Goal: Find specific page/section: Find specific page/section

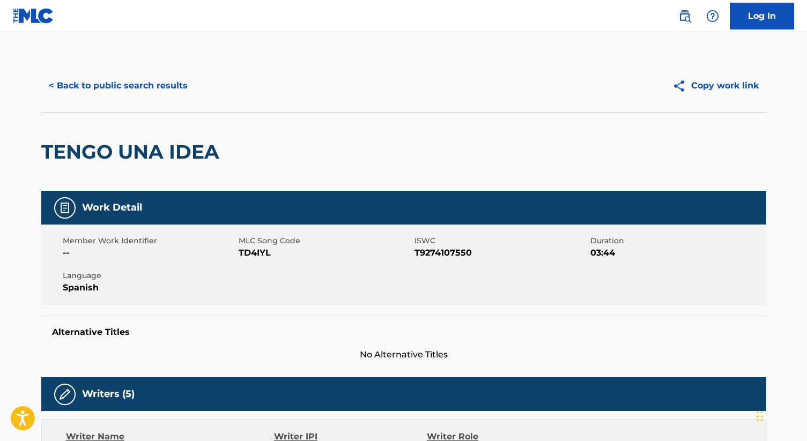
click at [99, 94] on button "< Back to public search results" at bounding box center [118, 85] width 154 height 27
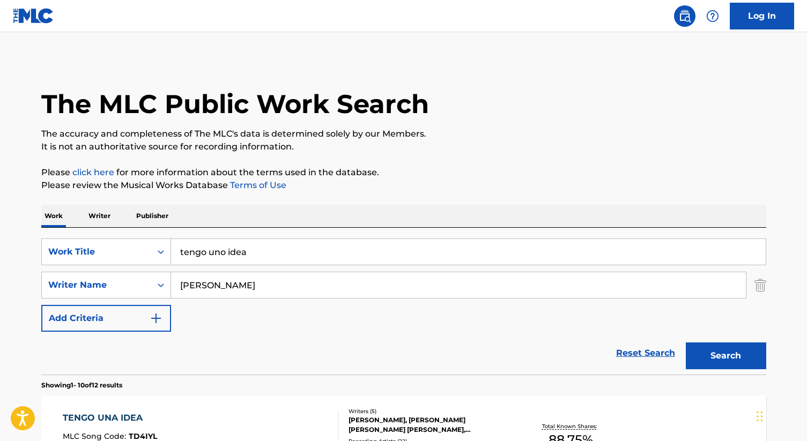
scroll to position [23, 0]
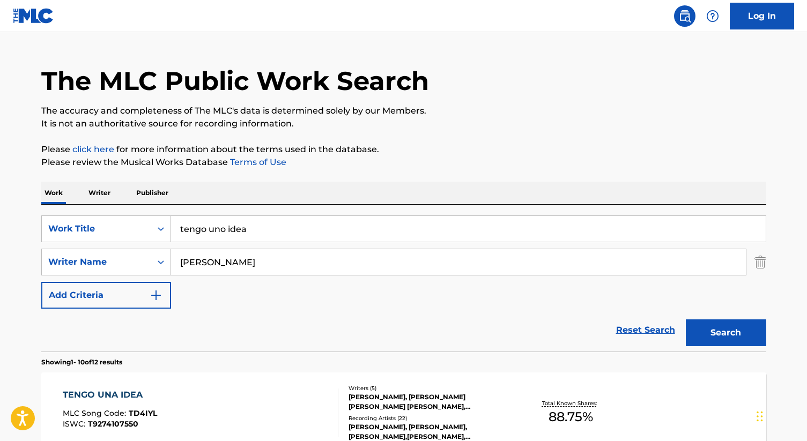
click at [228, 236] on input "tengo uno idea" at bounding box center [468, 229] width 595 height 26
paste input "They Don't Love You (No [PERSON_NAME])""
type input "They Don't Love You (No [PERSON_NAME])"
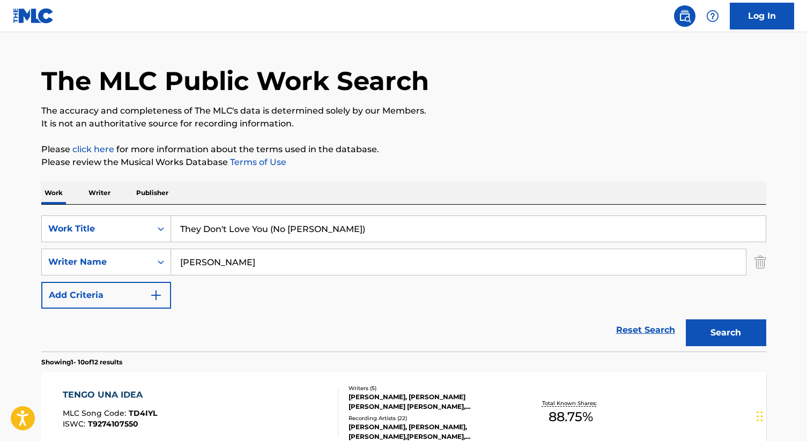
click at [222, 267] on input "[PERSON_NAME]" at bounding box center [458, 262] width 575 height 26
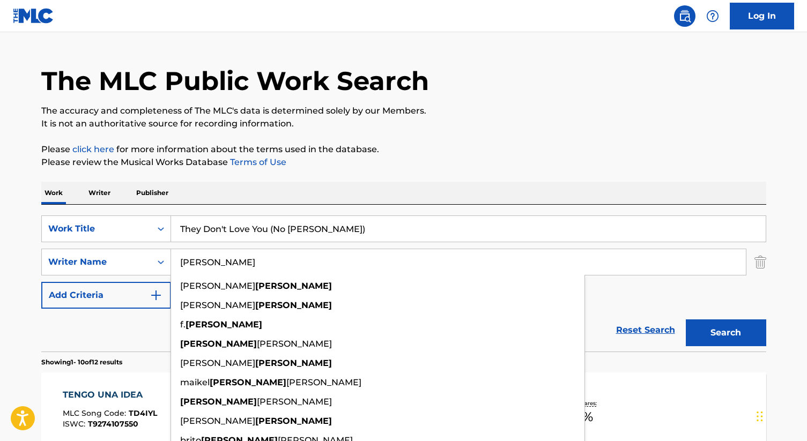
click at [222, 267] on input "[PERSON_NAME]" at bounding box center [458, 262] width 575 height 26
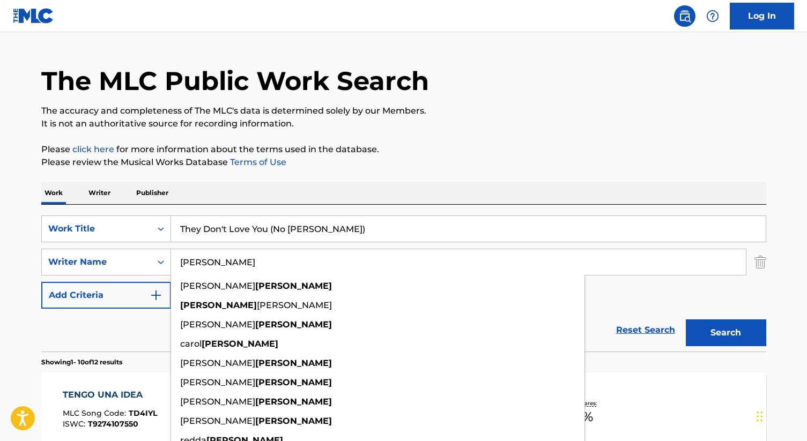
type input "[PERSON_NAME]"
click at [686, 320] on button "Search" at bounding box center [726, 333] width 80 height 27
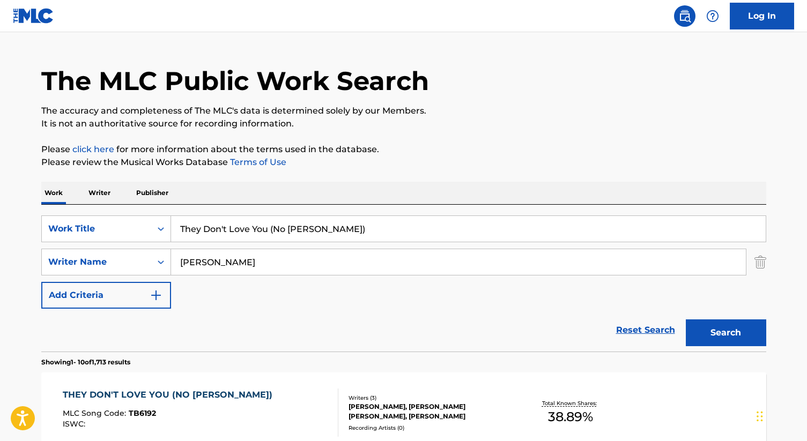
click at [356, 408] on div "[PERSON_NAME], [PERSON_NAME] [PERSON_NAME], [PERSON_NAME]" at bounding box center [430, 411] width 162 height 19
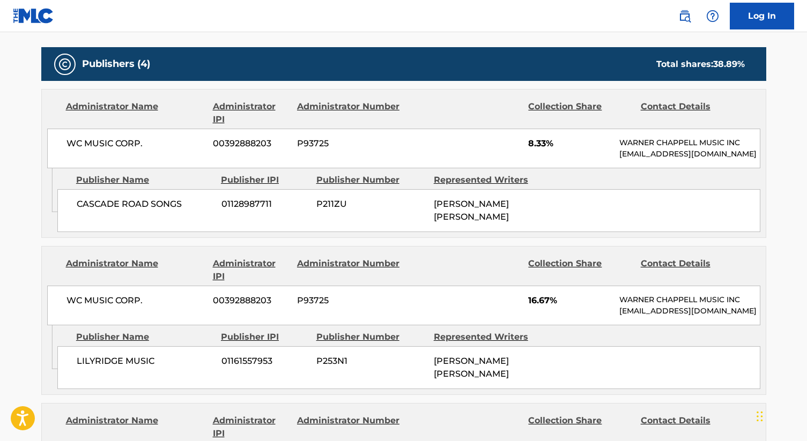
scroll to position [502, 0]
